Goal: Information Seeking & Learning: Learn about a topic

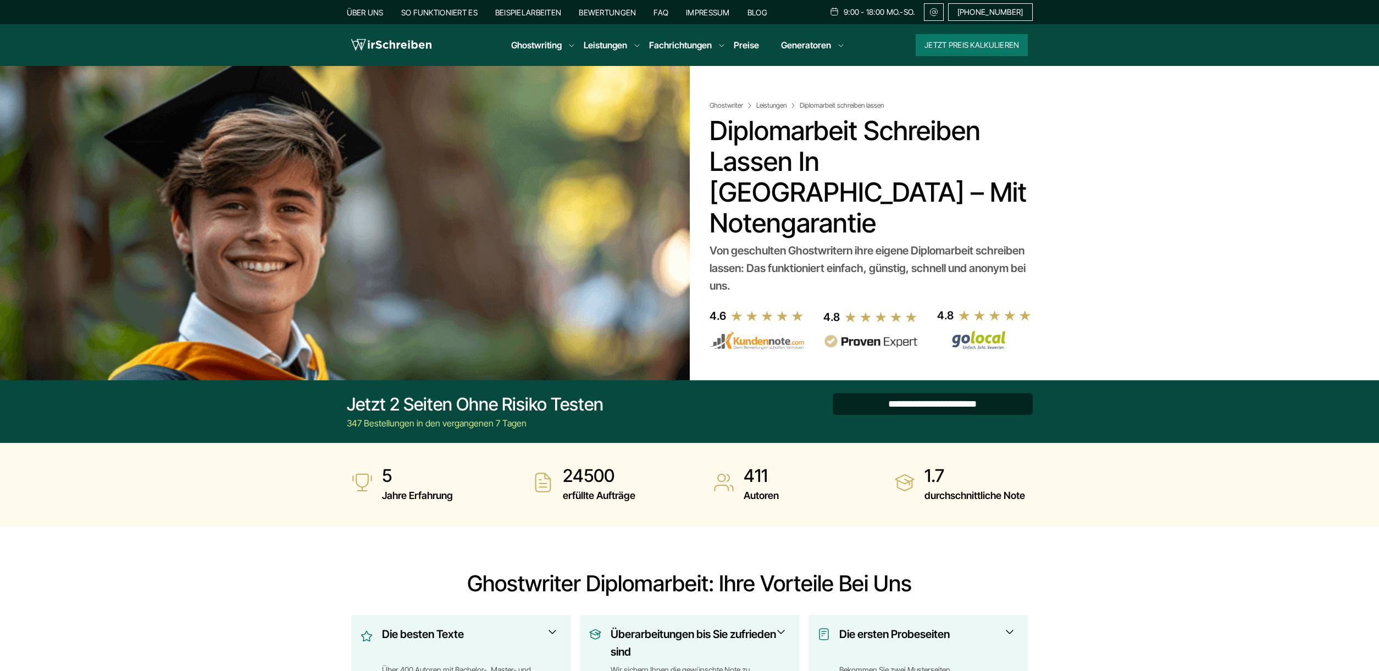
click at [881, 393] on input "**********" at bounding box center [933, 404] width 200 height 22
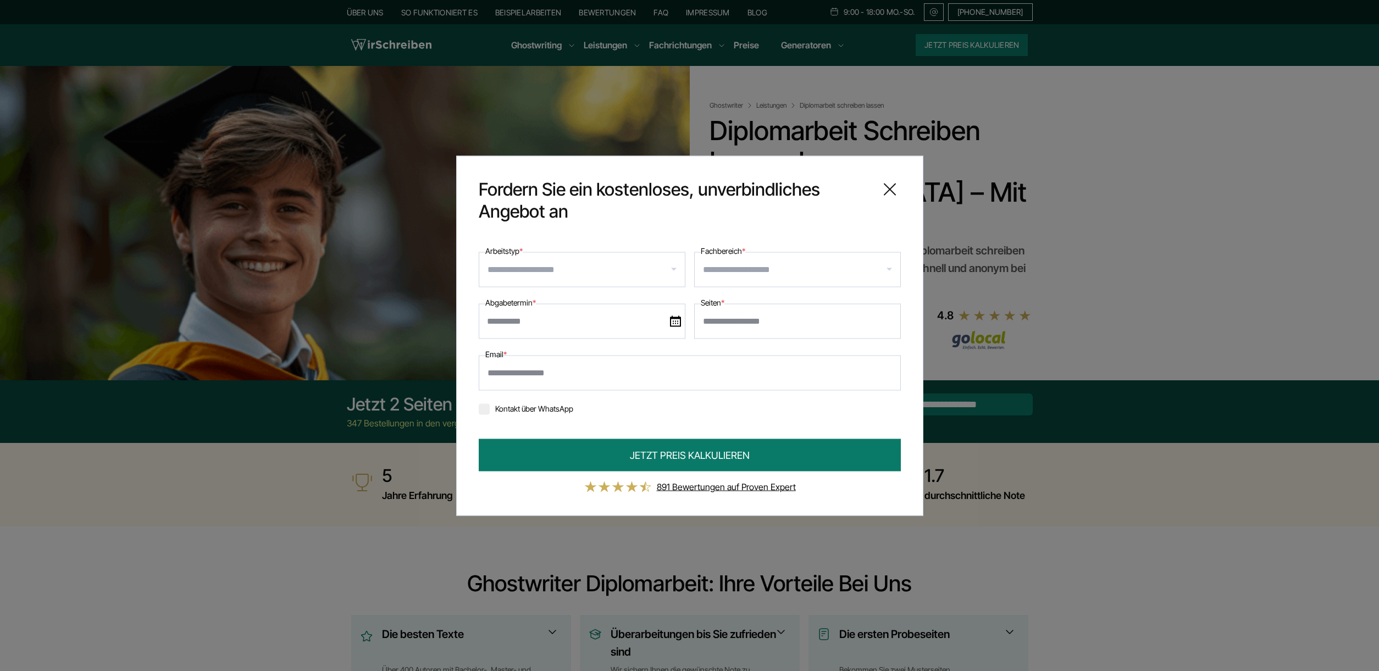
click at [889, 187] on icon at bounding box center [890, 189] width 22 height 22
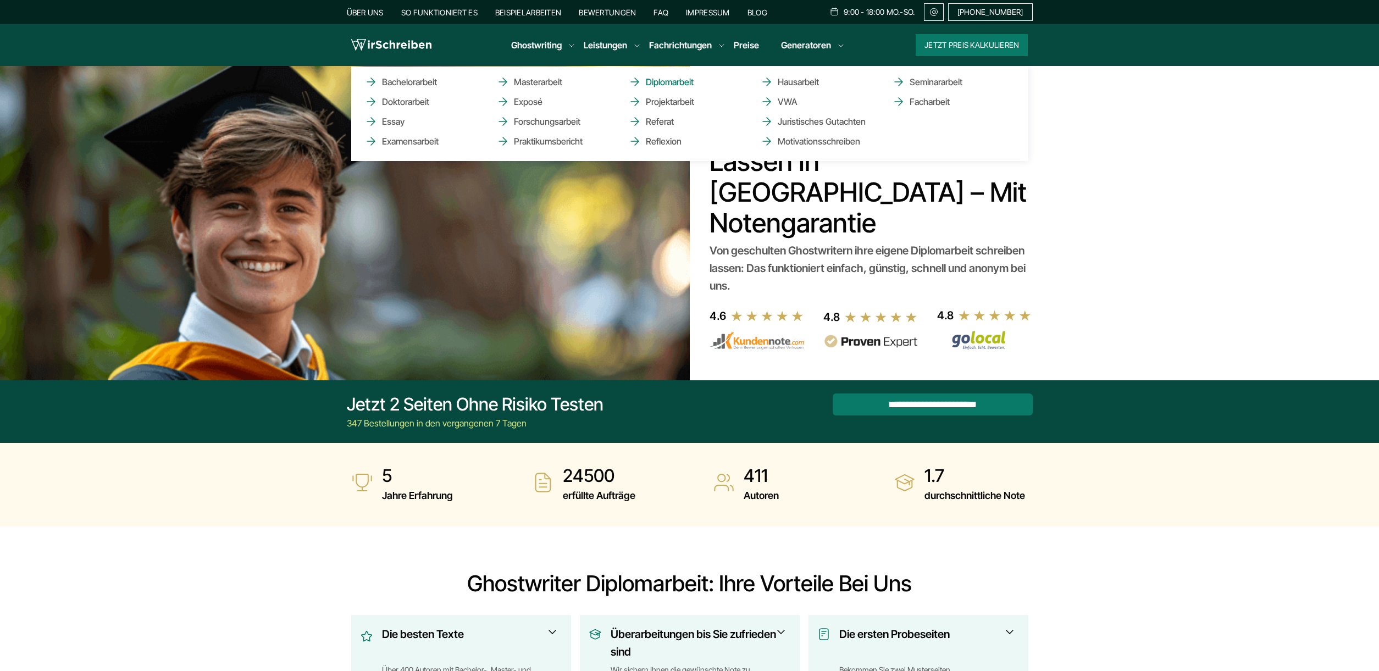
click at [668, 83] on link "Diplomarbeit" at bounding box center [683, 81] width 110 height 13
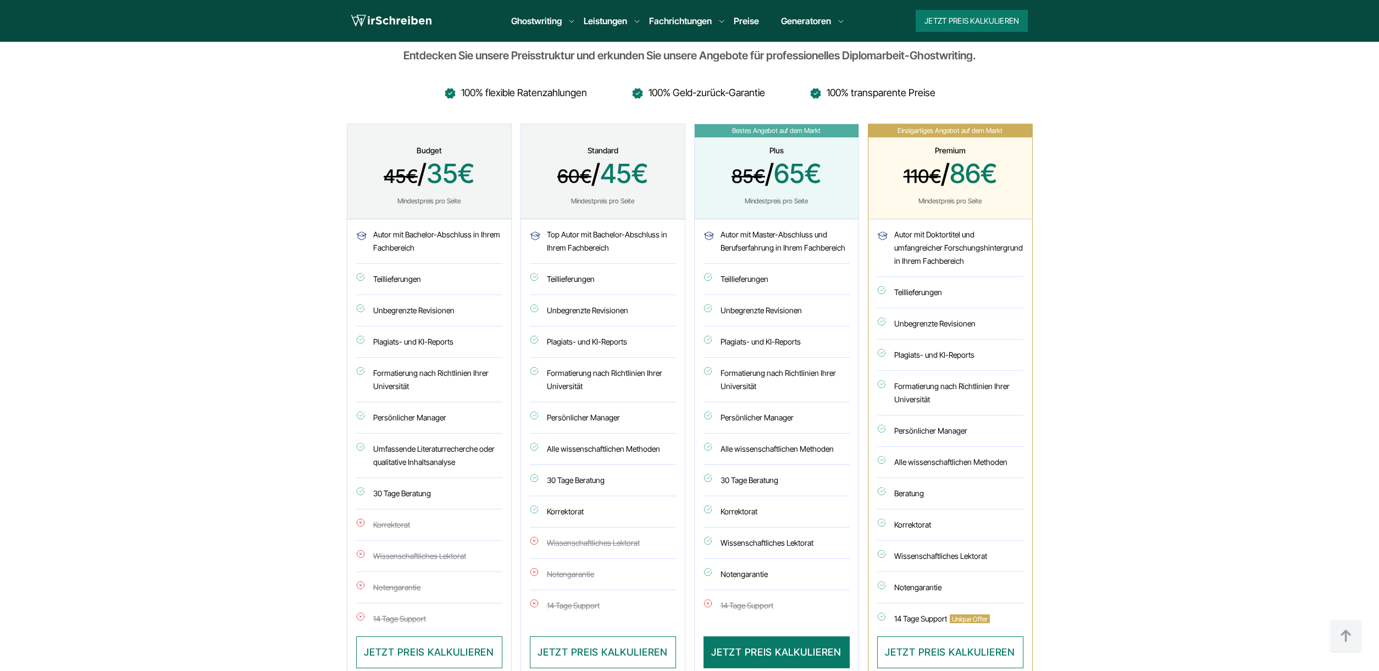
scroll to position [3107, 0]
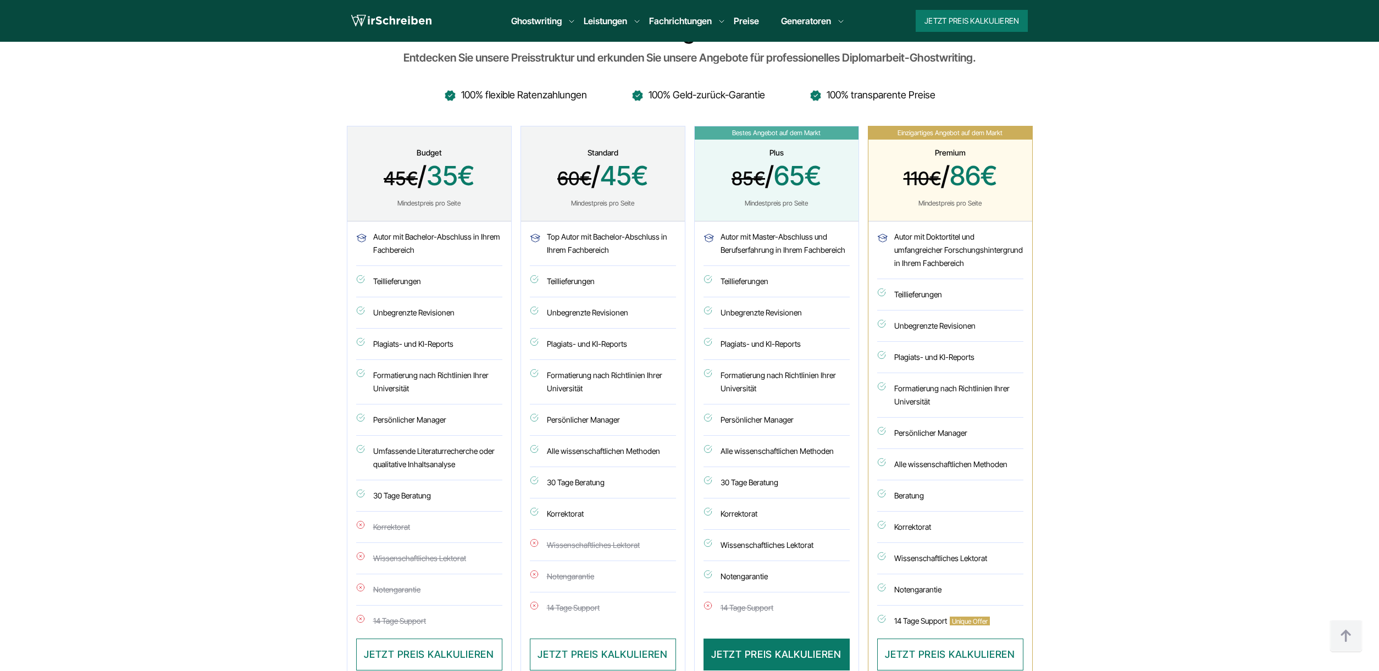
click at [837, 181] on div "Plus 85€ / 65€ Mindestpreis pro Seite" at bounding box center [777, 173] width 164 height 95
click at [747, 199] on div "Mindestpreis pro Seite" at bounding box center [776, 203] width 137 height 9
click at [782, 159] on span "65€" at bounding box center [797, 175] width 47 height 32
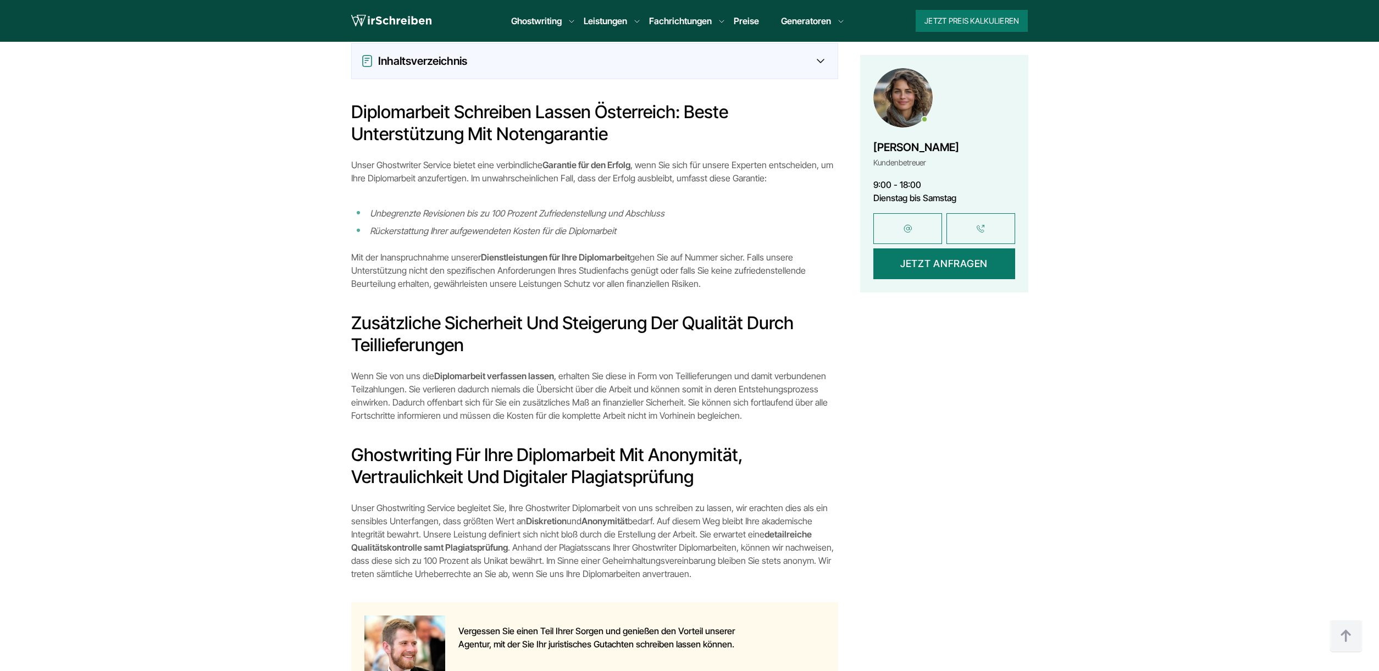
scroll to position [669, 0]
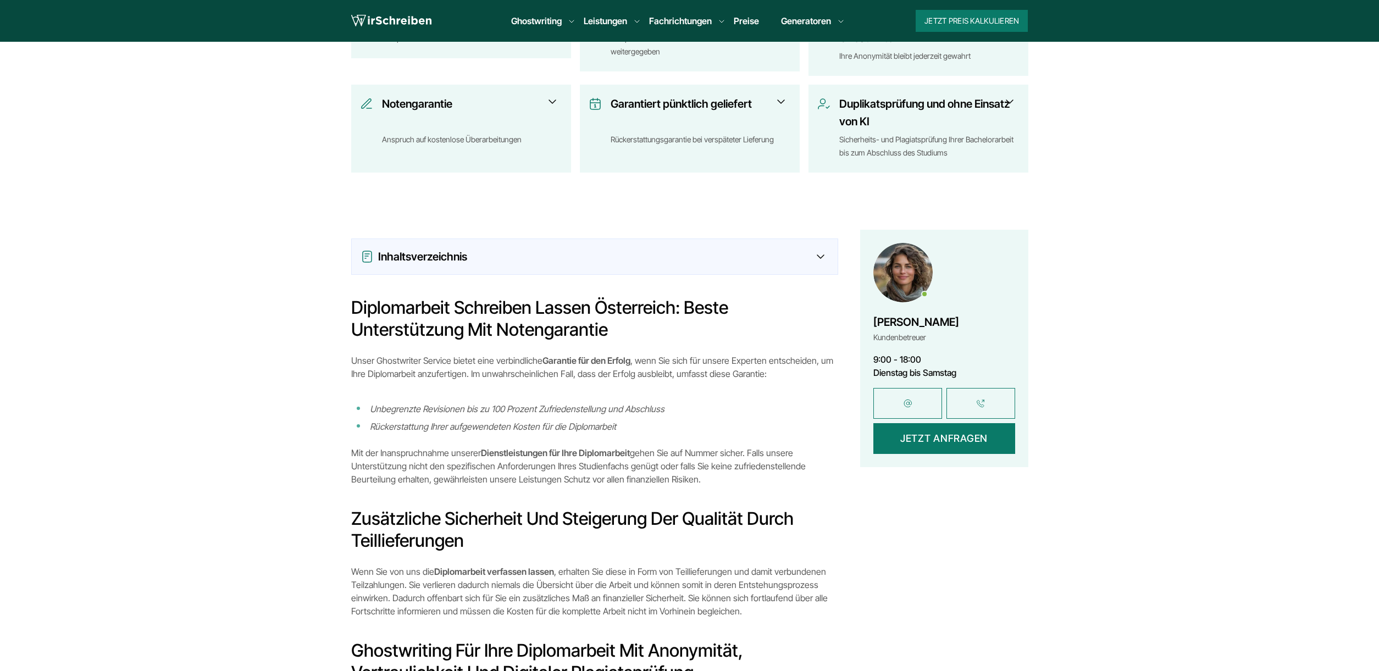
click at [742, 24] on link "Preise" at bounding box center [746, 20] width 25 height 11
